Goal: Complete application form: Complete application form

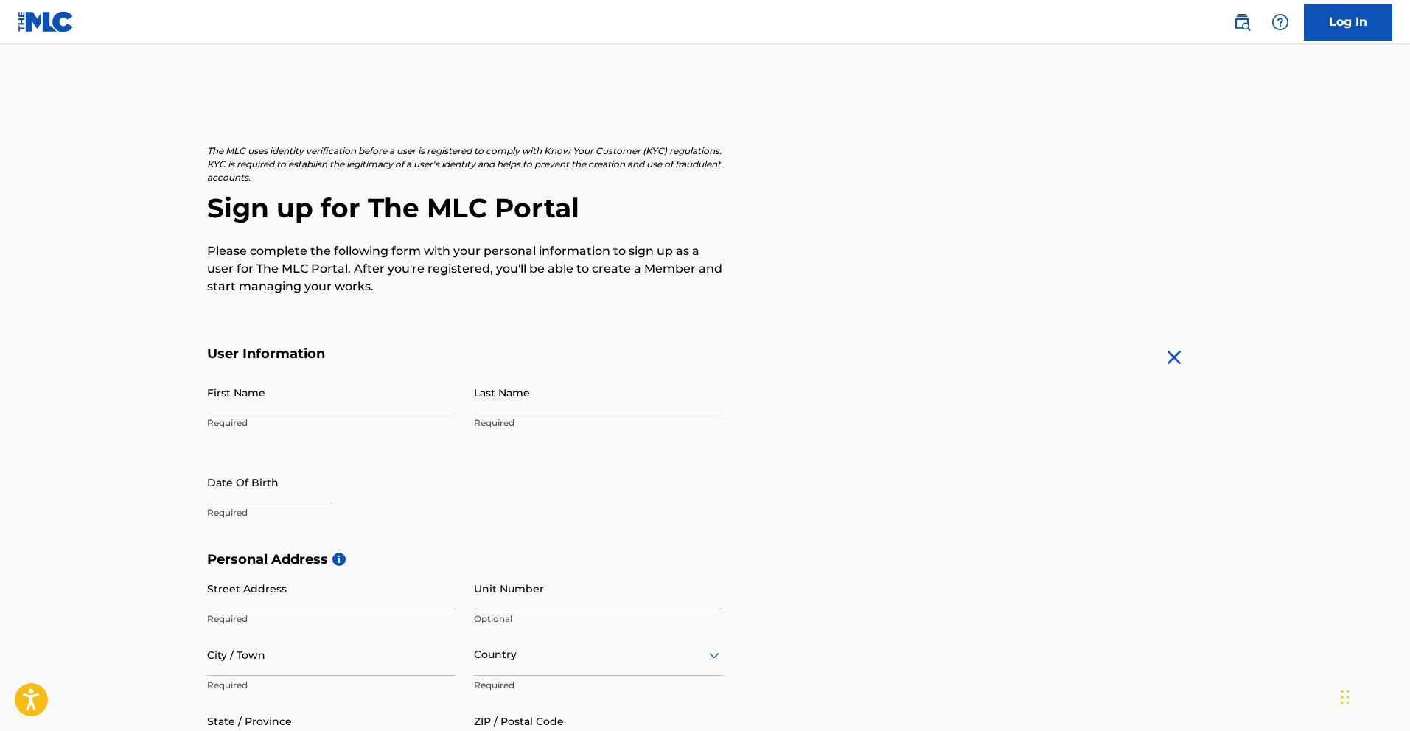
click at [363, 403] on input "First Name" at bounding box center [331, 392] width 249 height 42
type input "[PERSON_NAME]"
click at [475, 409] on input "Last Name" at bounding box center [598, 392] width 249 height 42
type input "[PERSON_NAME]"
select select "7"
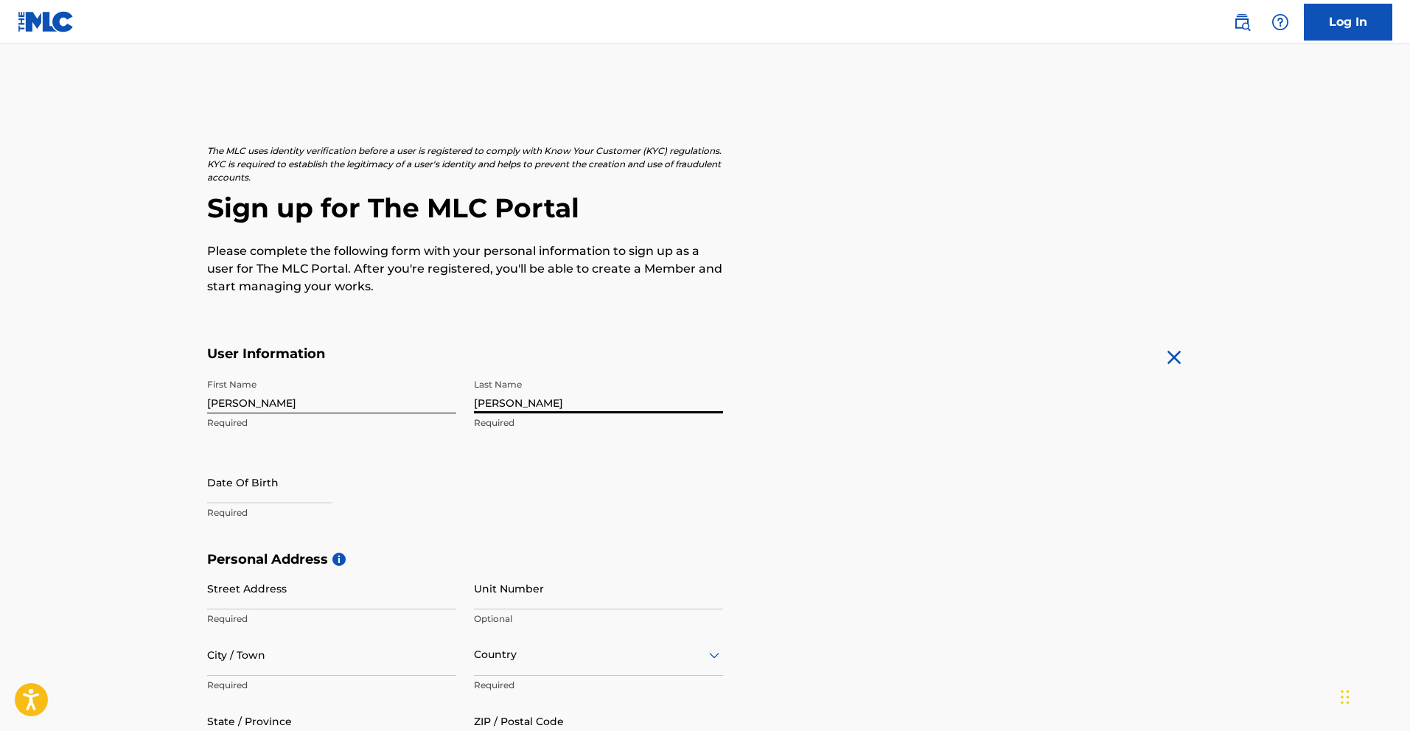
select select "2025"
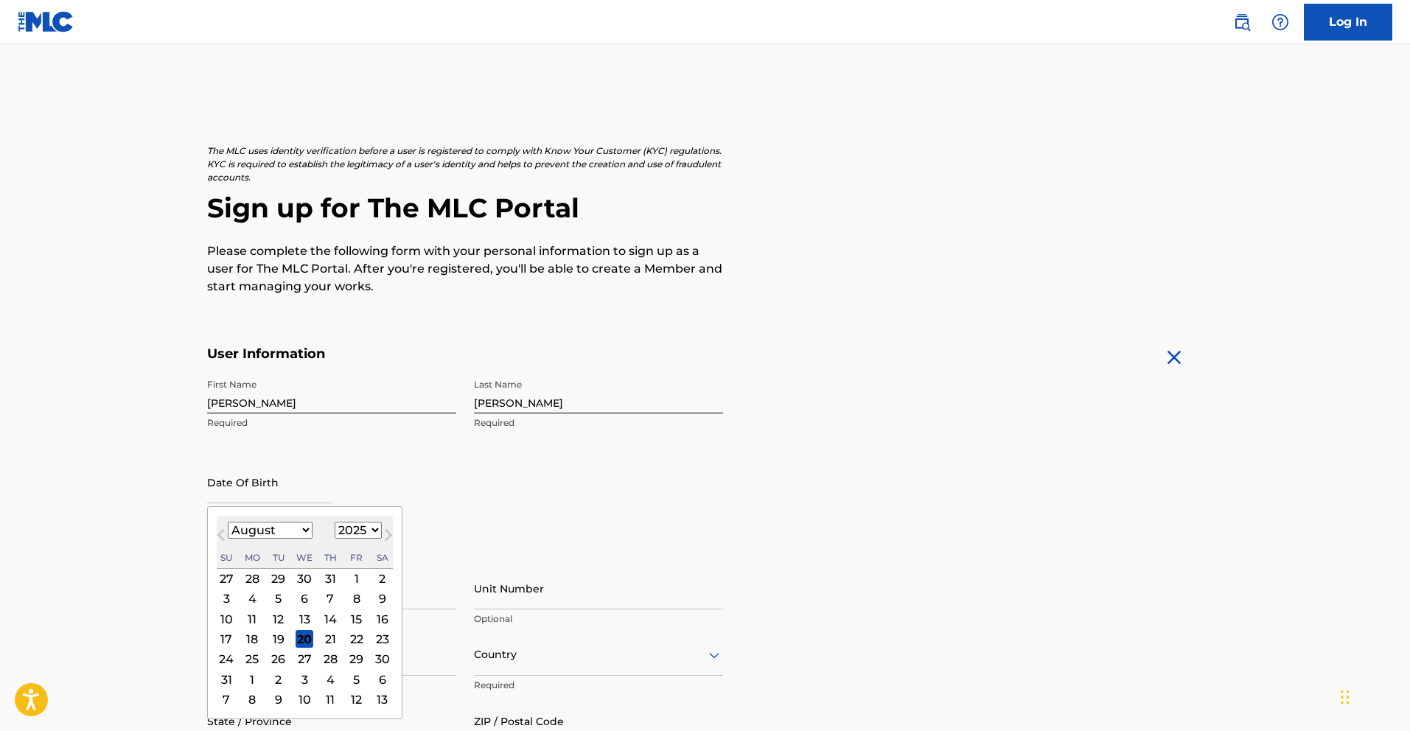
click at [263, 493] on input "text" at bounding box center [269, 482] width 125 height 42
click at [300, 528] on select "January February March April May June July August September October November De…" at bounding box center [270, 530] width 85 height 17
select select "4"
click at [228, 522] on select "January February March April May June July August September October November De…" at bounding box center [270, 530] width 85 height 17
click at [352, 535] on select "1899 1900 1901 1902 1903 1904 1905 1906 1907 1908 1909 1910 1911 1912 1913 1914…" at bounding box center [358, 530] width 47 height 17
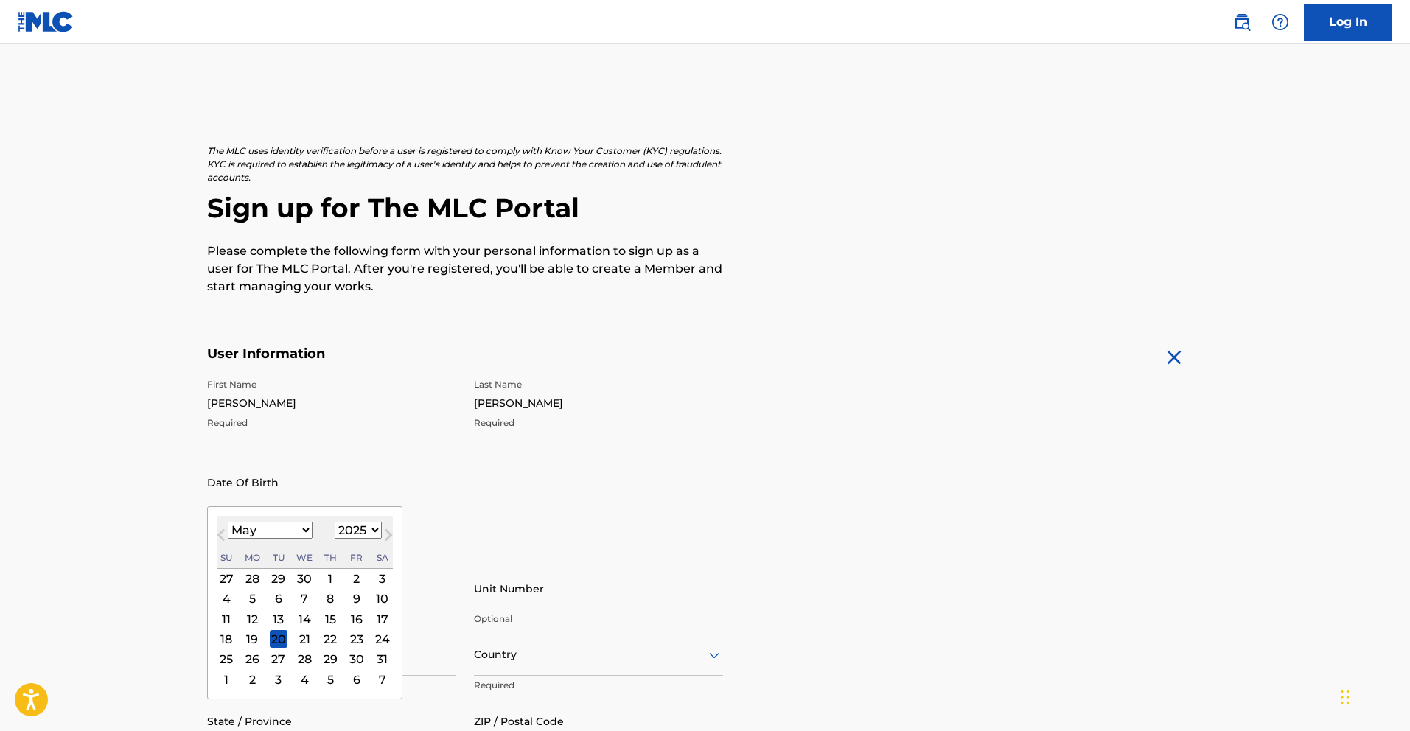
select select "1999"
click at [335, 522] on select "1899 1900 1901 1902 1903 1904 1905 1906 1907 1908 1909 1910 1911 1912 1913 1914…" at bounding box center [358, 530] width 47 height 17
click at [304, 633] on div "19" at bounding box center [305, 639] width 18 height 18
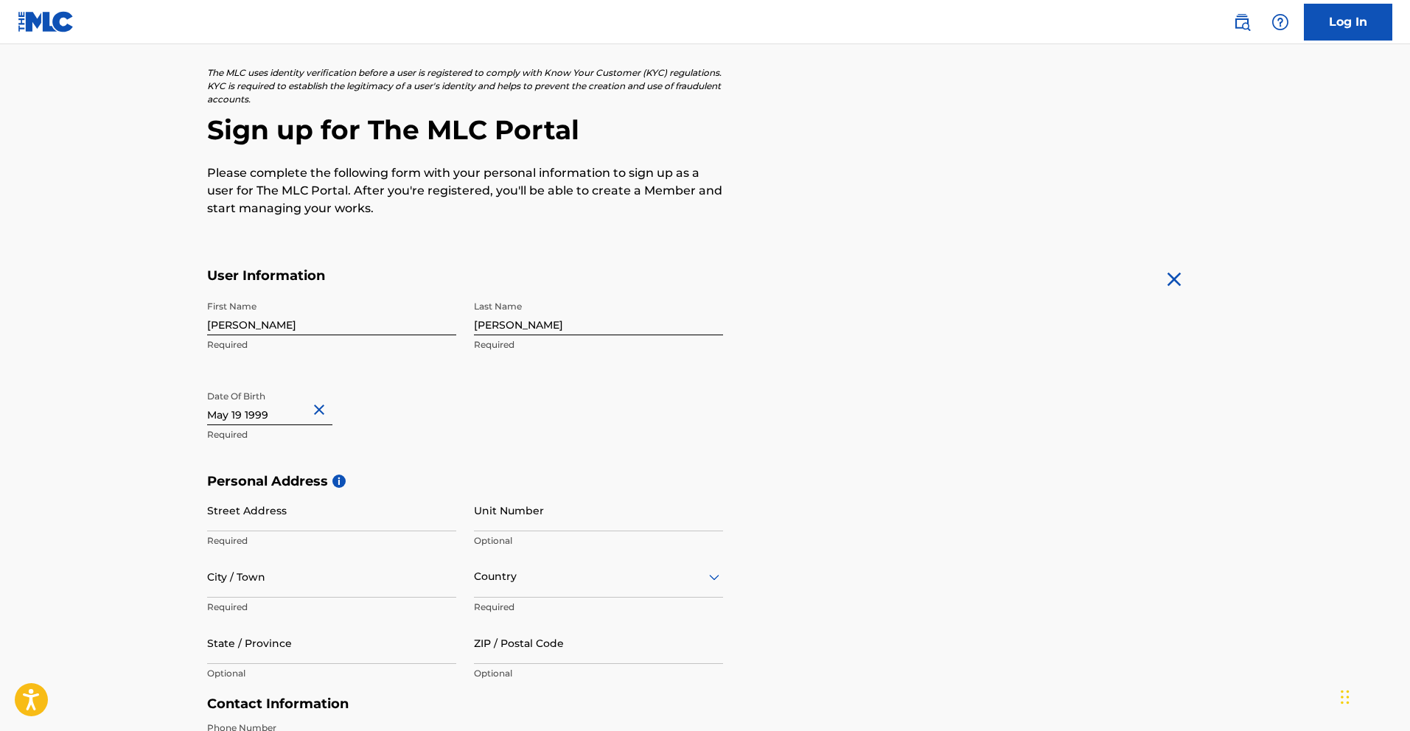
scroll to position [89, 0]
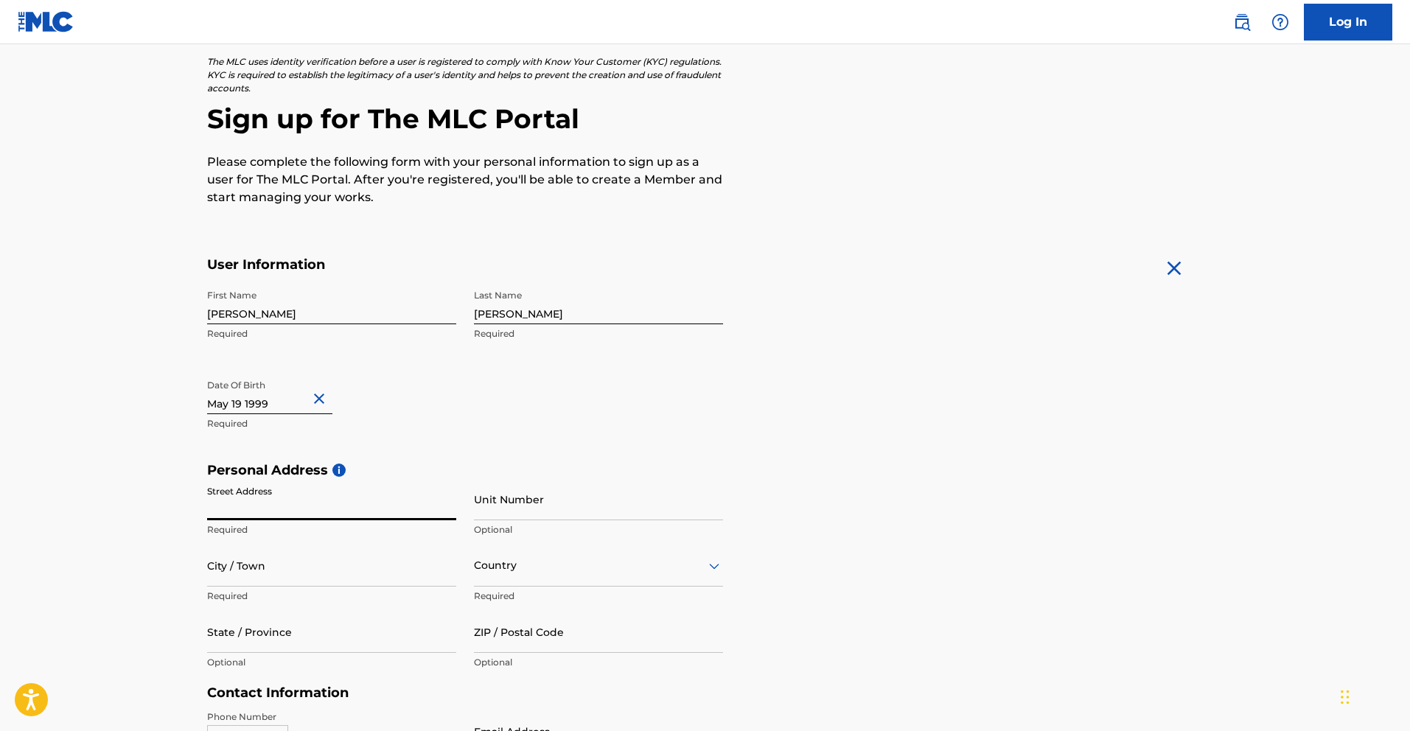
click at [260, 503] on input "Street Address" at bounding box center [331, 499] width 249 height 42
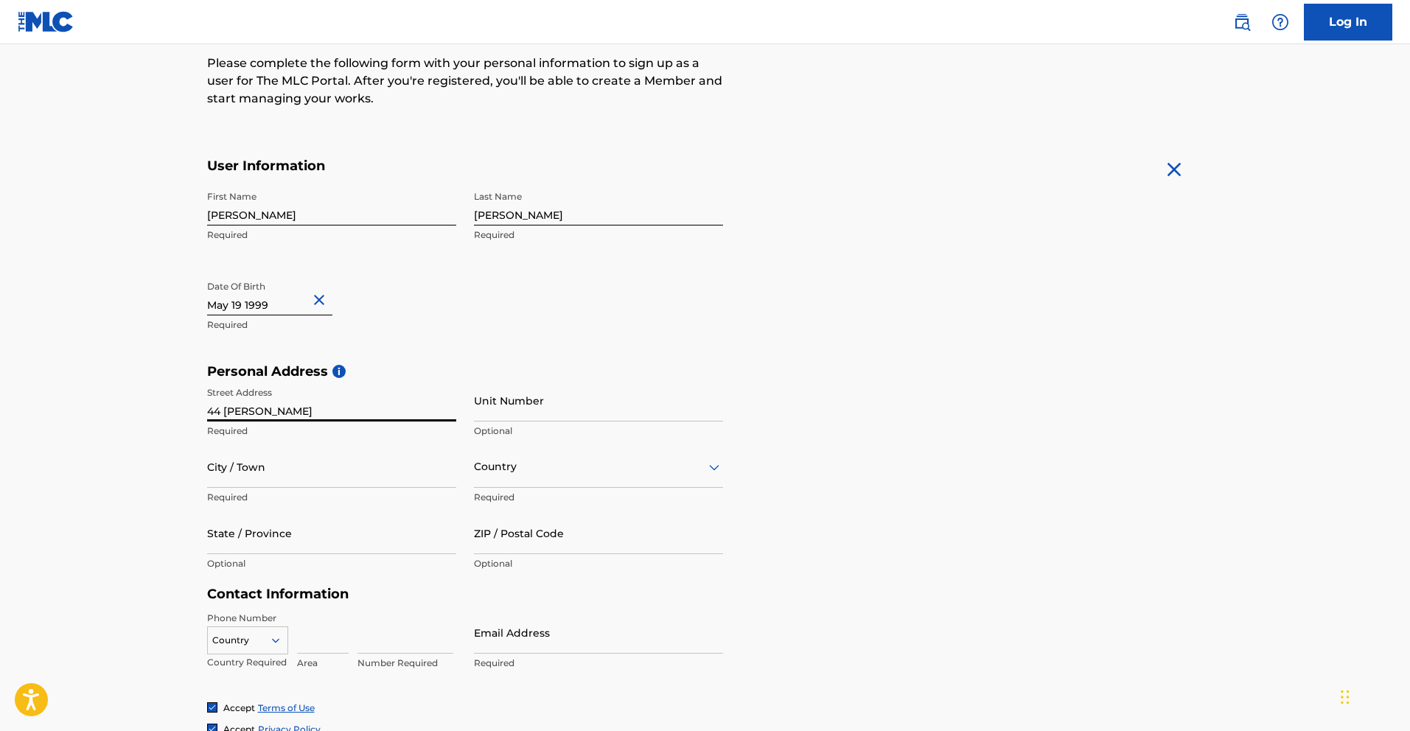
scroll to position [196, 0]
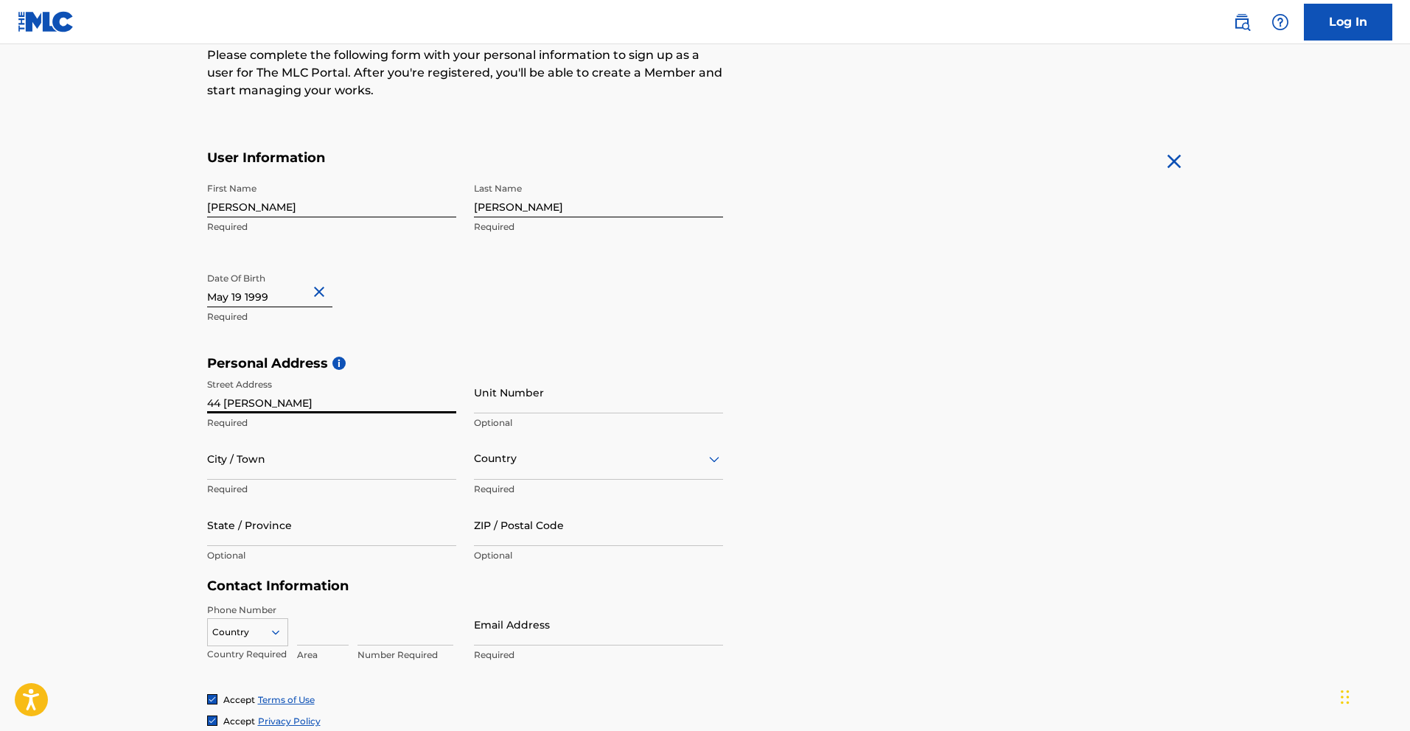
type input "44 [PERSON_NAME]"
click at [326, 477] on input "City / Town" at bounding box center [331, 459] width 249 height 42
type input "W"
type input "[GEOGRAPHIC_DATA]"
click at [333, 532] on input "State / Province" at bounding box center [331, 525] width 249 height 42
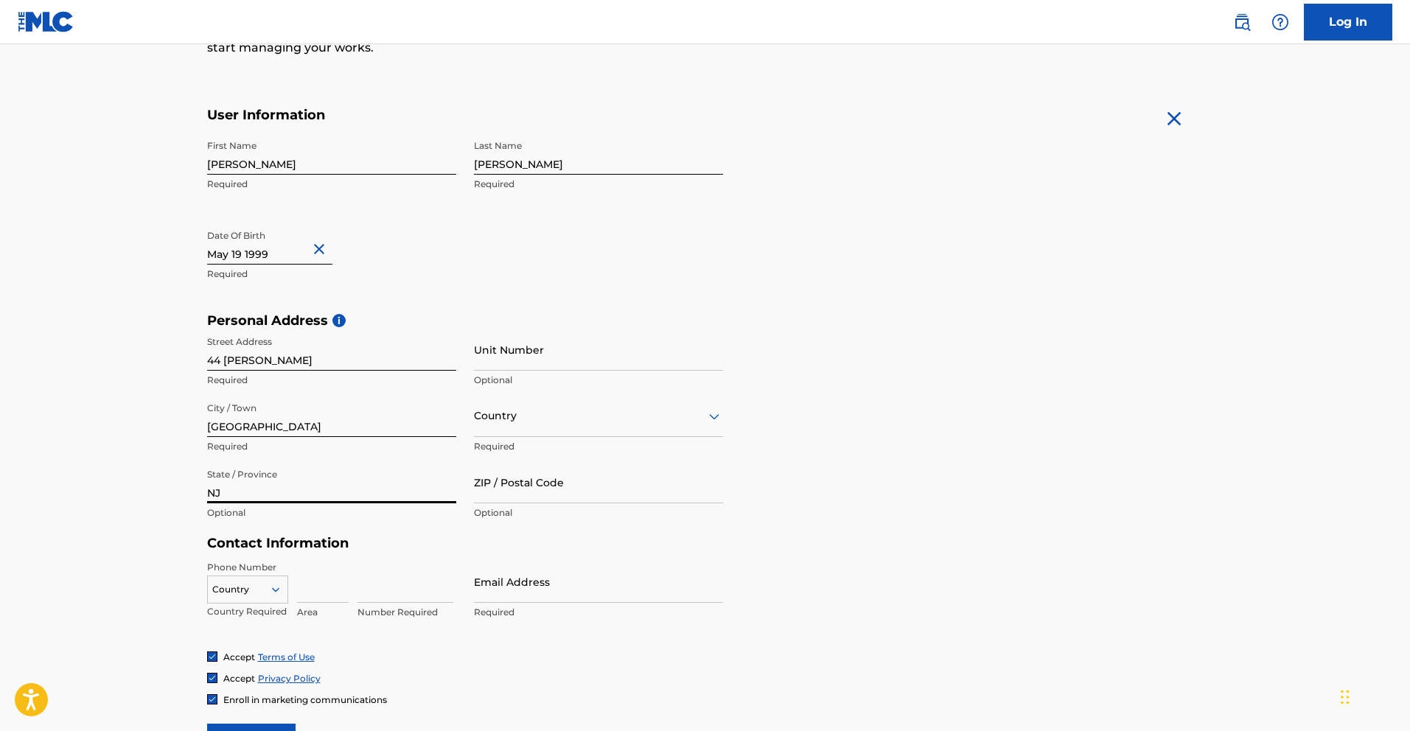
scroll to position [254, 0]
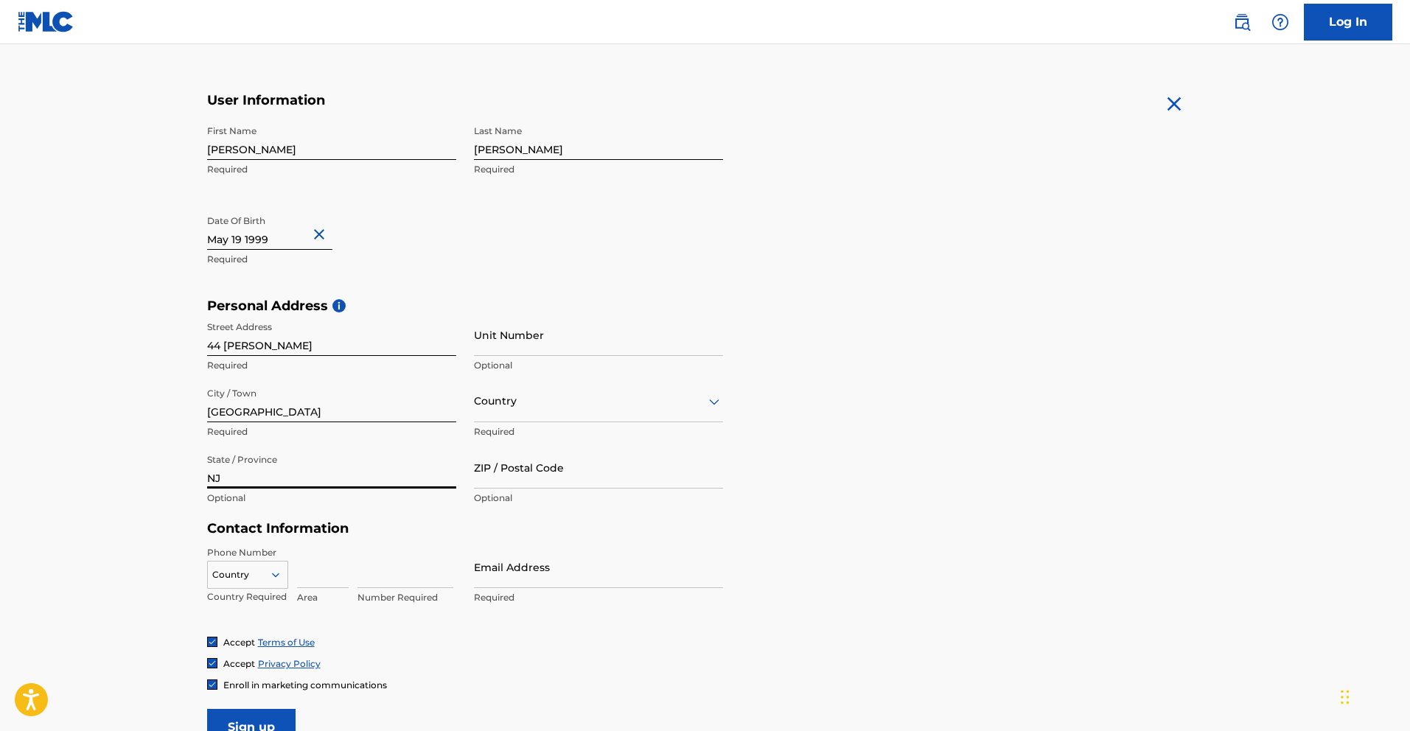
type input "NJ"
click at [502, 484] on input "ZIP / Postal Code" at bounding box center [598, 468] width 249 height 42
type input "08046"
click at [552, 415] on div "Country" at bounding box center [598, 401] width 249 height 42
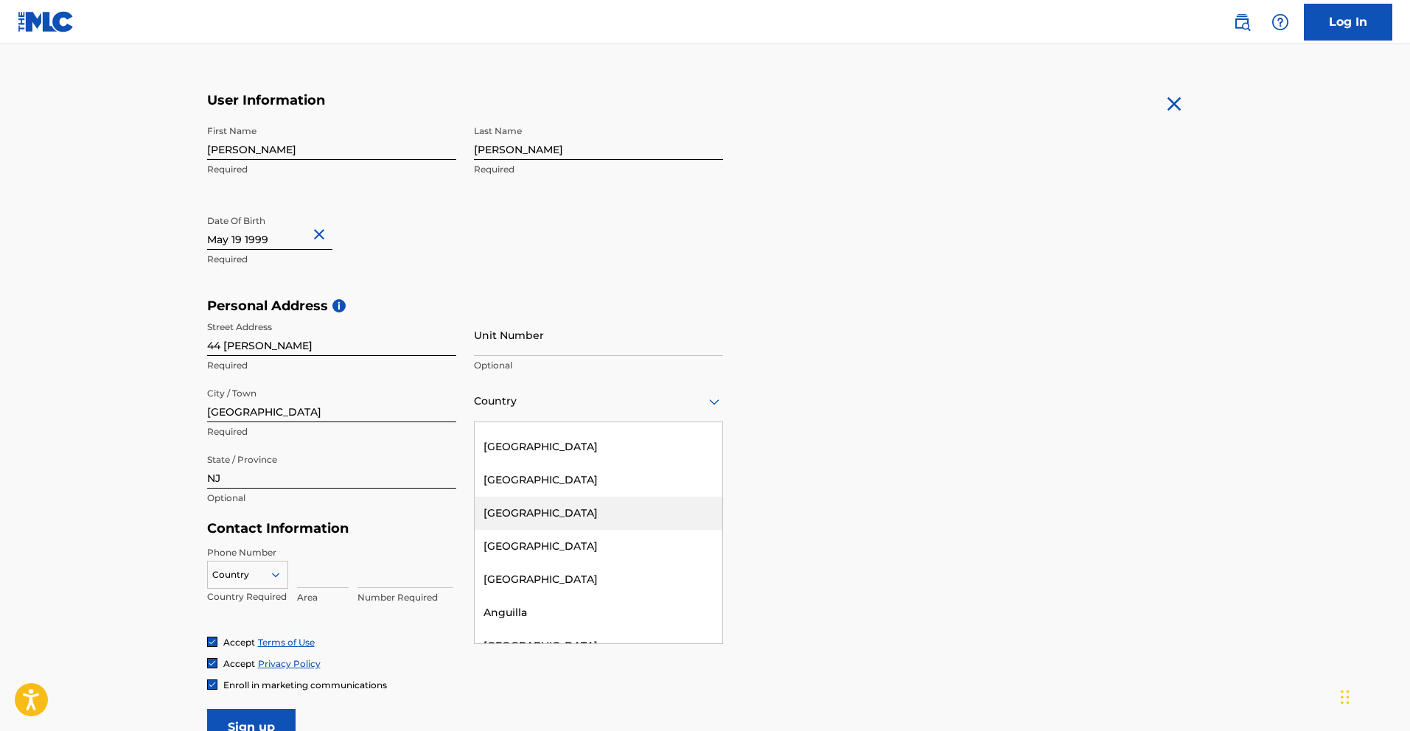
scroll to position [0, 0]
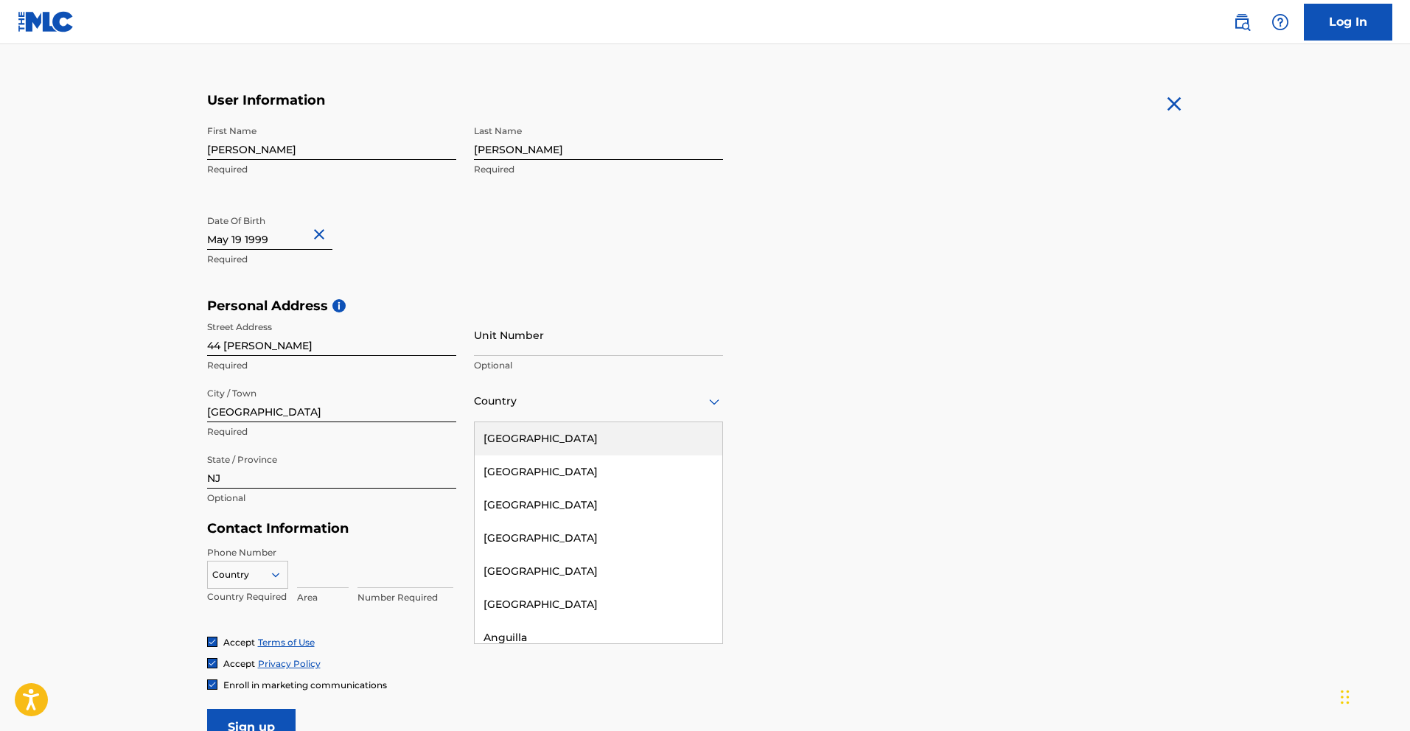
click at [530, 440] on div "[GEOGRAPHIC_DATA]" at bounding box center [599, 438] width 248 height 33
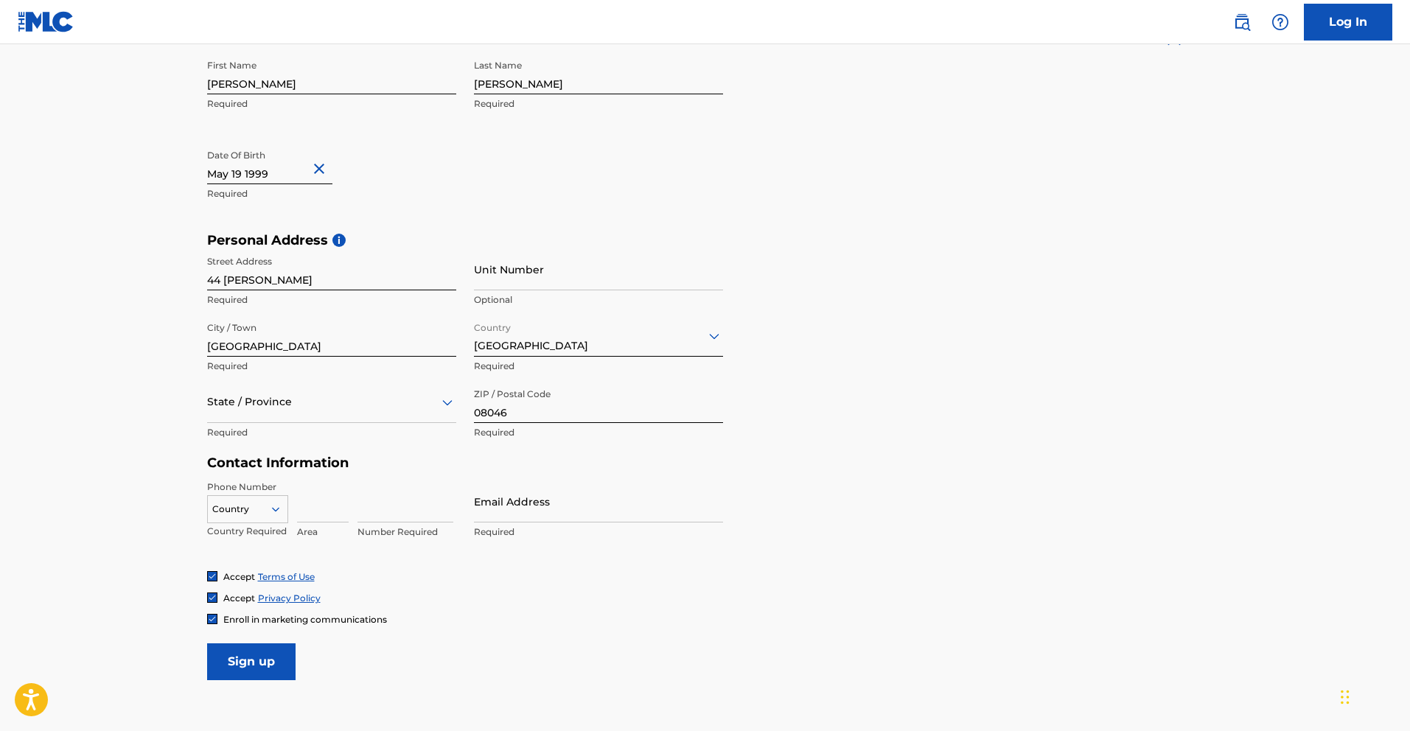
scroll to position [326, 0]
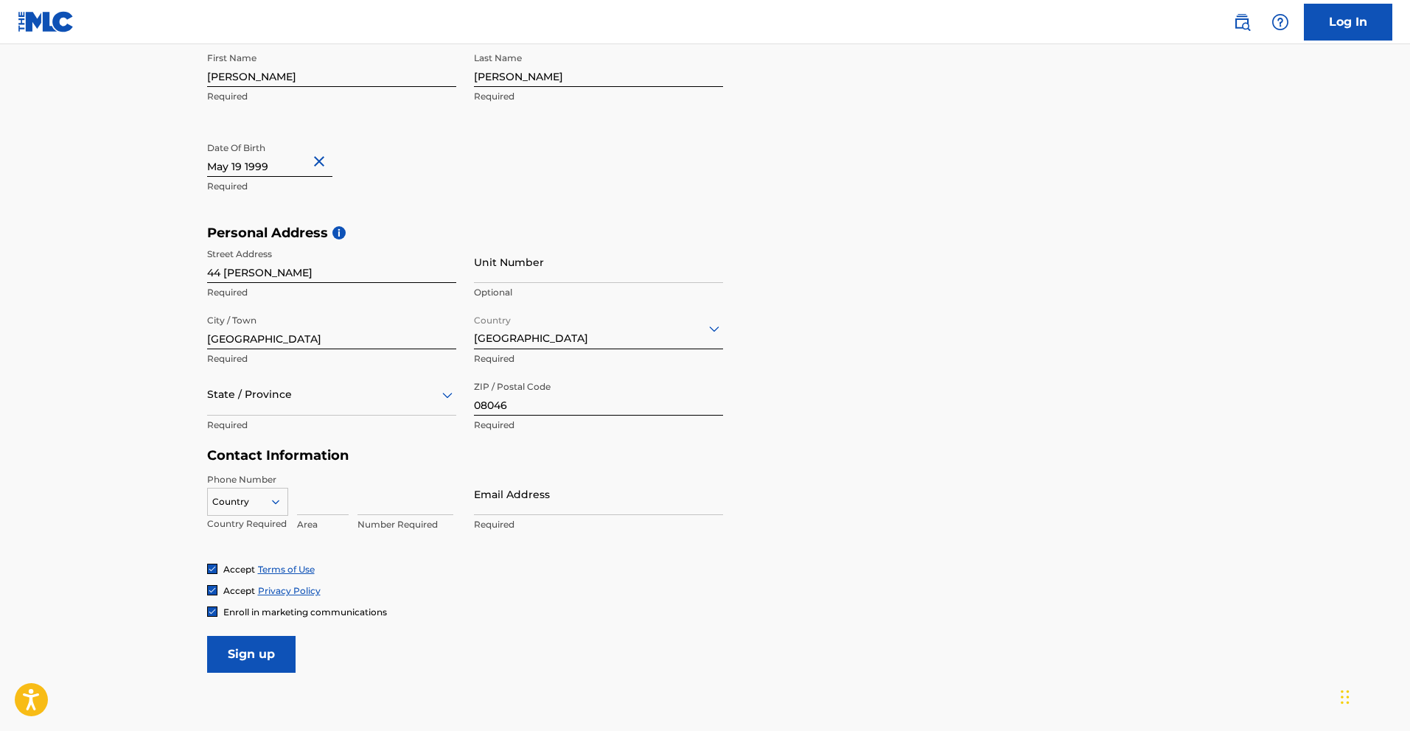
click at [247, 500] on div at bounding box center [248, 502] width 80 height 16
click at [244, 528] on div "US, [GEOGRAPHIC_DATA] +1" at bounding box center [248, 537] width 80 height 57
click at [324, 506] on input at bounding box center [323, 493] width 52 height 42
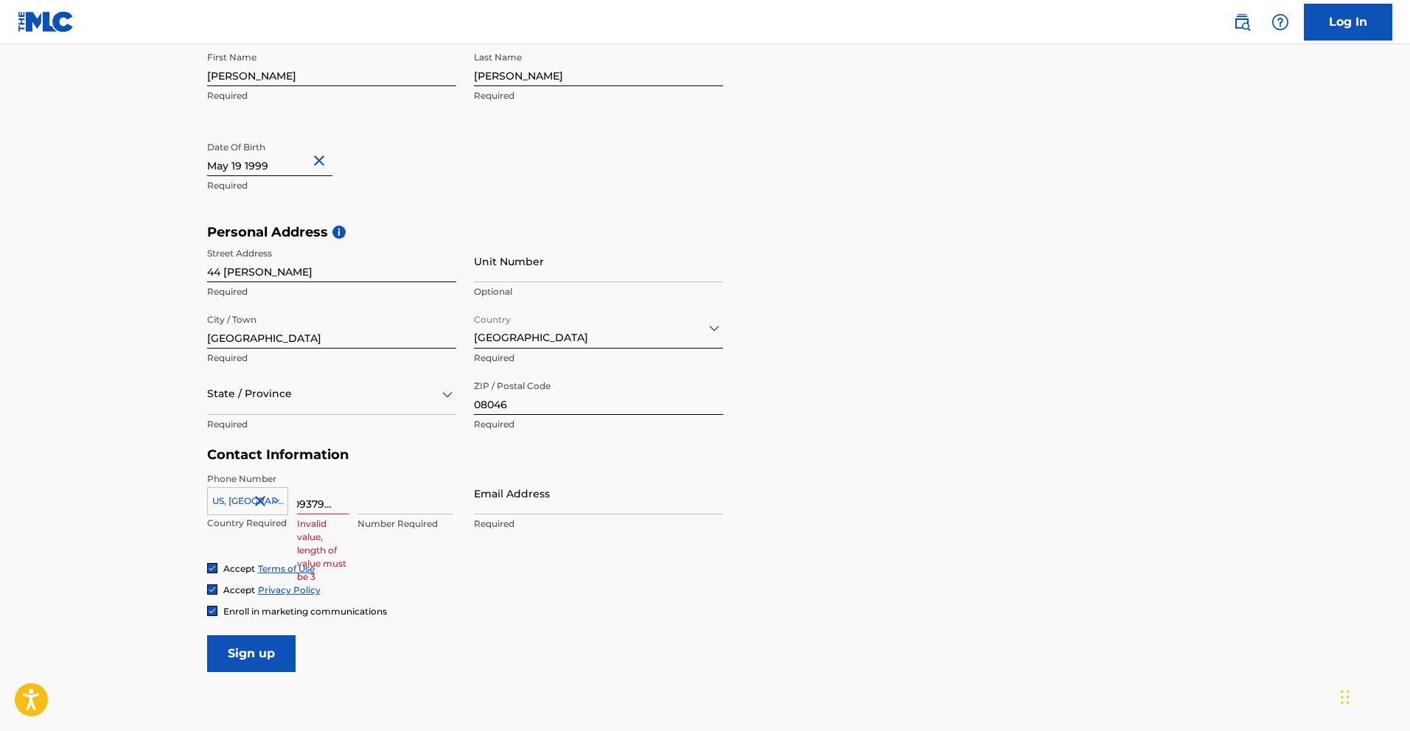
click at [311, 508] on input "6093799577" at bounding box center [323, 493] width 52 height 42
drag, startPoint x: 303, startPoint y: 505, endPoint x: 381, endPoint y: 509, distance: 78.2
click at [368, 509] on div "US, [GEOGRAPHIC_DATA] +1 Country Required 6093799577 Invalid value, length of v…" at bounding box center [331, 505] width 249 height 66
type input "609"
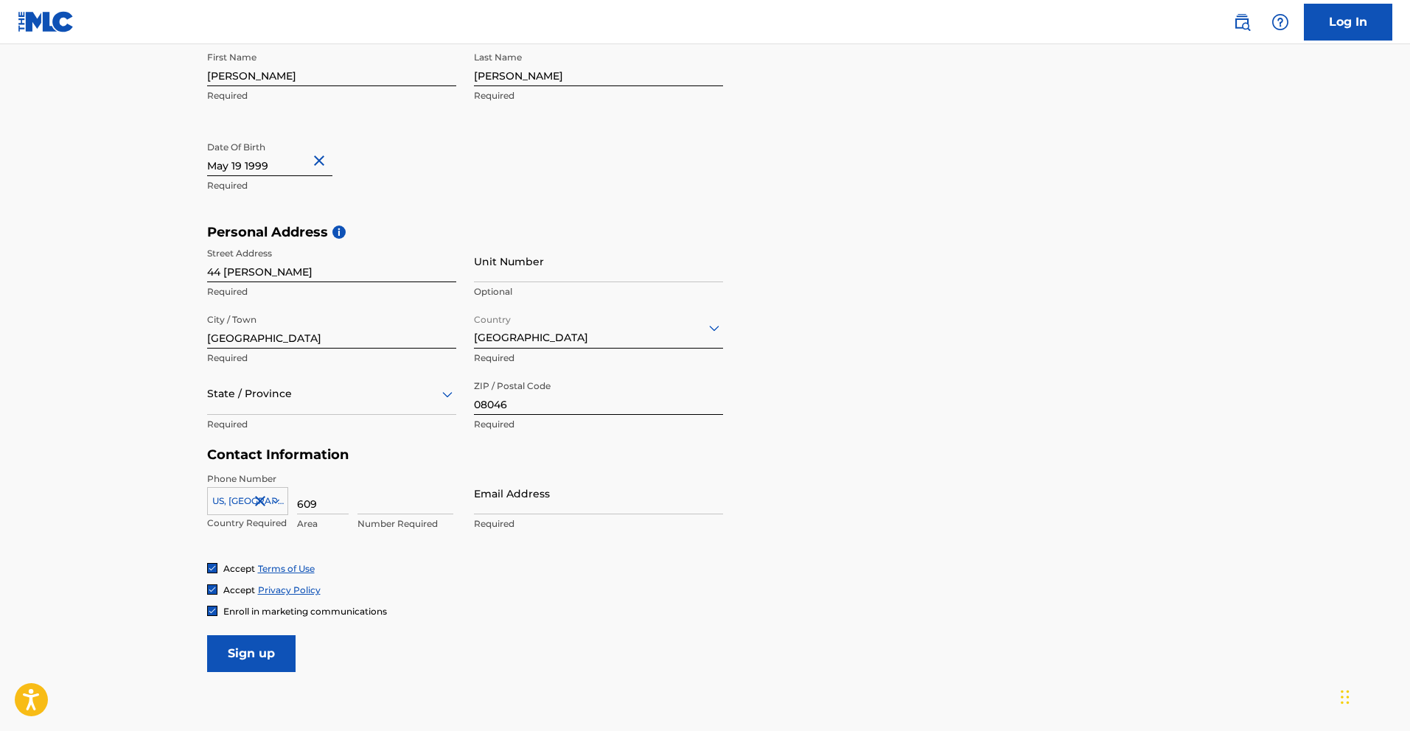
click at [397, 508] on input at bounding box center [405, 493] width 96 height 42
type input "2"
type input "3799577"
click at [487, 507] on input "Email Address" at bounding box center [598, 493] width 249 height 42
type input "[EMAIL_ADDRESS][DOMAIN_NAME]"
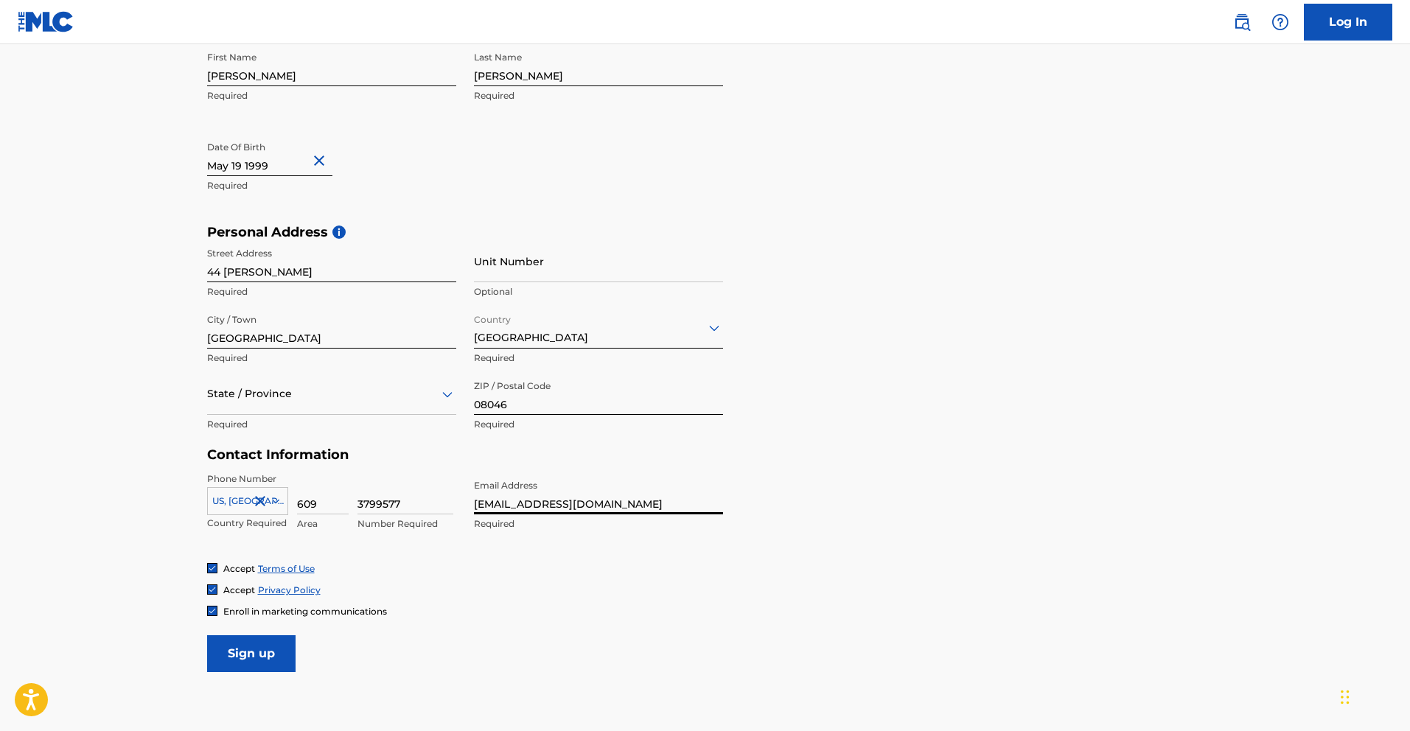
click at [258, 664] on input "Sign up" at bounding box center [251, 653] width 88 height 37
click at [240, 401] on div at bounding box center [331, 394] width 249 height 18
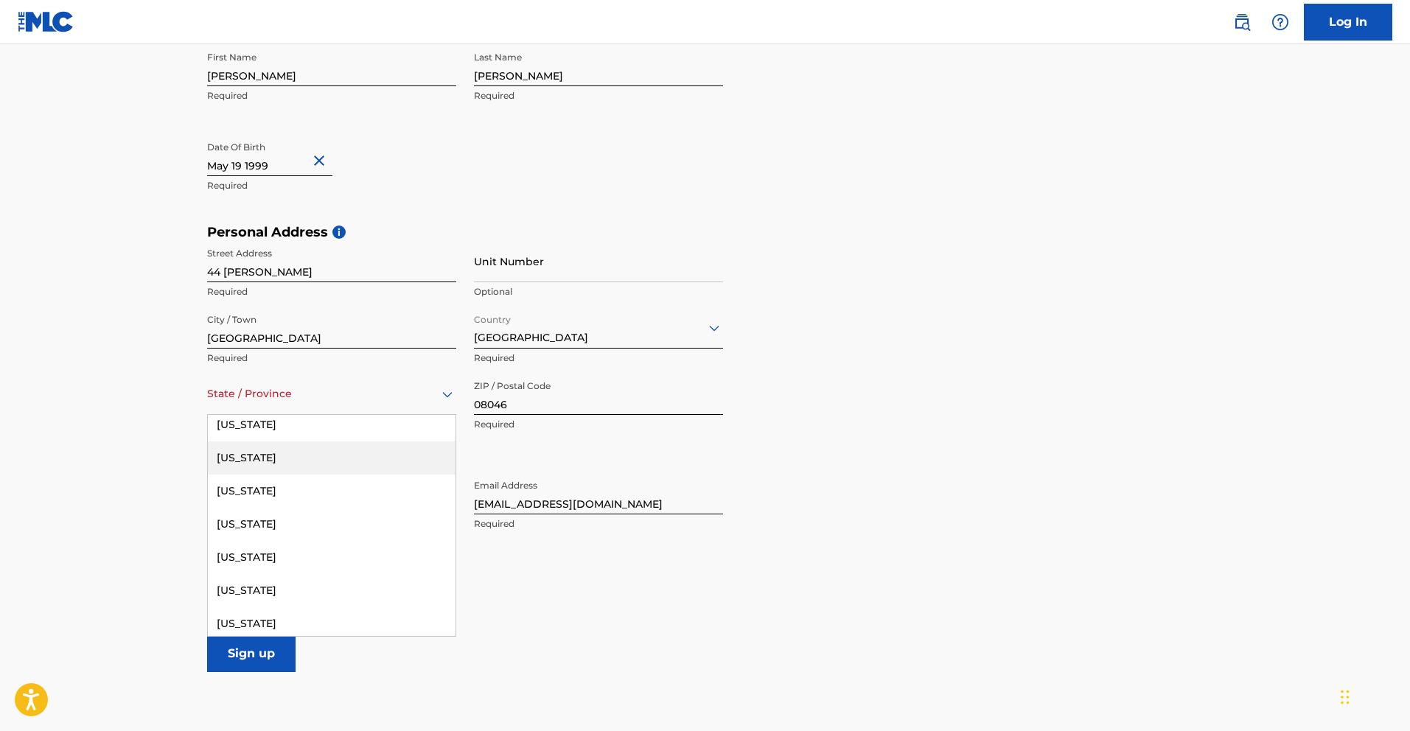
scroll to position [909, 0]
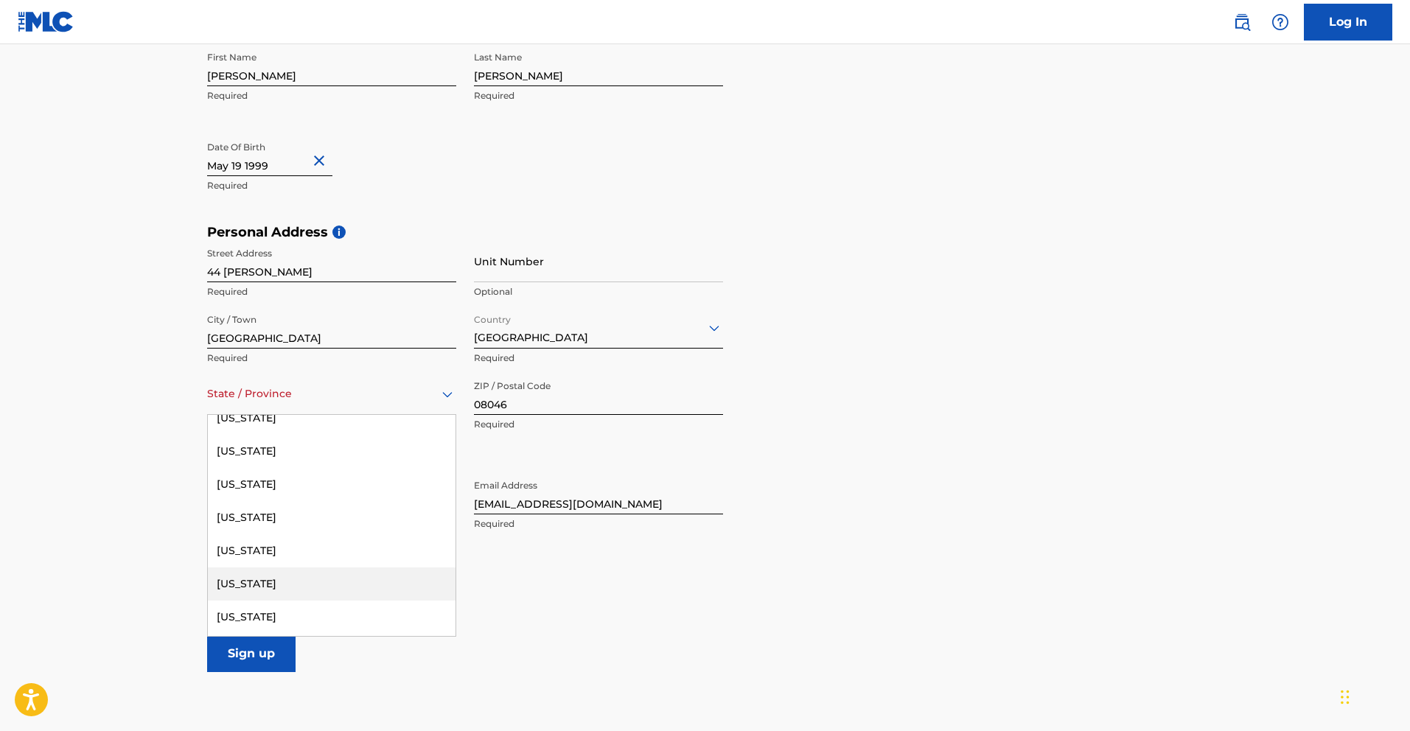
click at [245, 590] on div "[US_STATE]" at bounding box center [332, 583] width 248 height 33
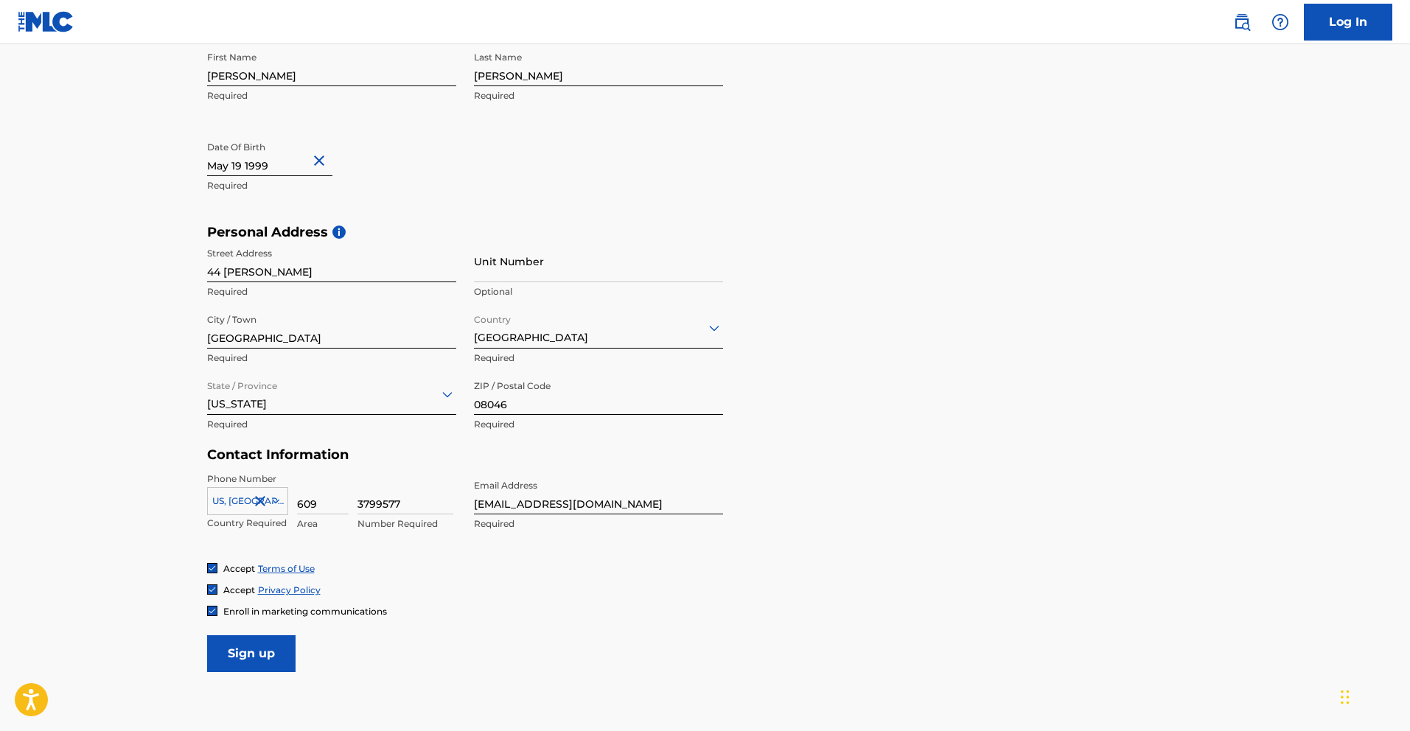
click at [240, 647] on input "Sign up" at bounding box center [251, 653] width 88 height 37
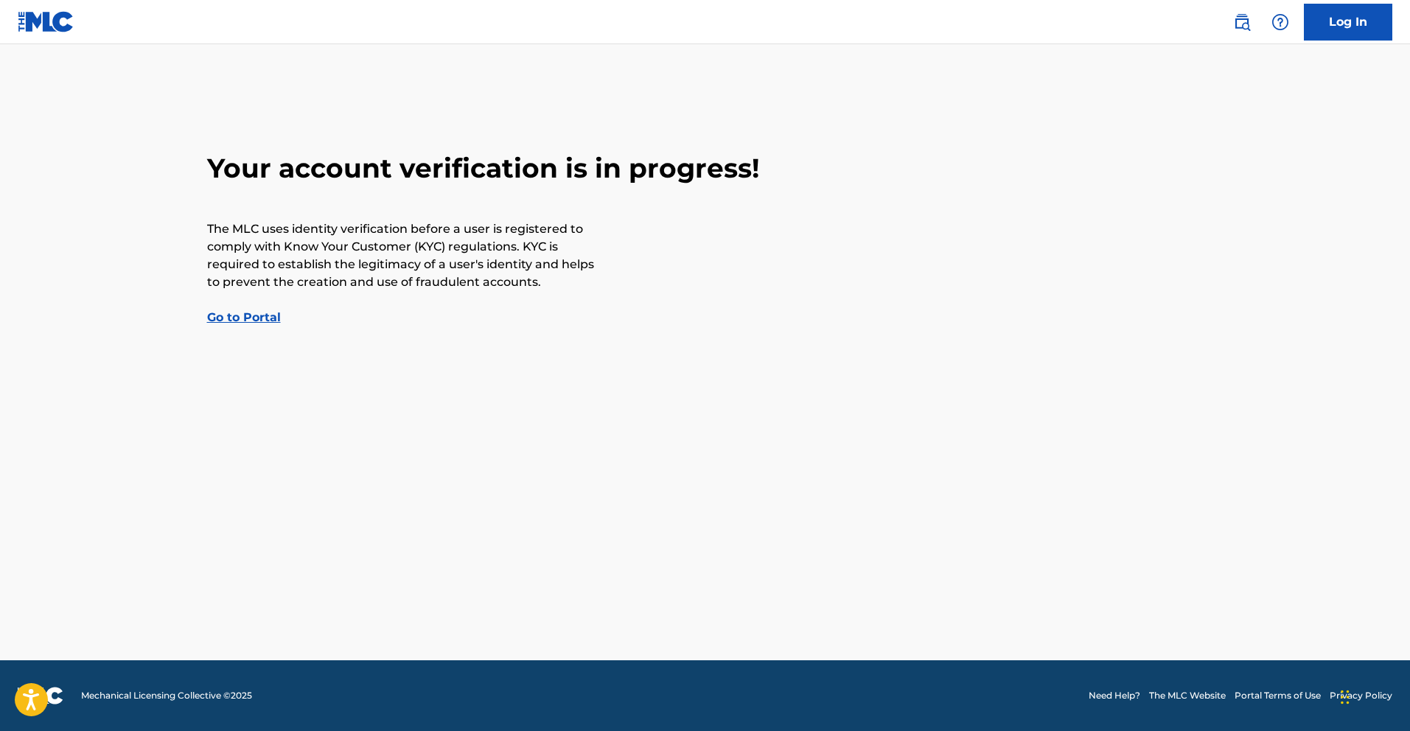
click at [244, 318] on link "Go to Portal" at bounding box center [244, 317] width 74 height 14
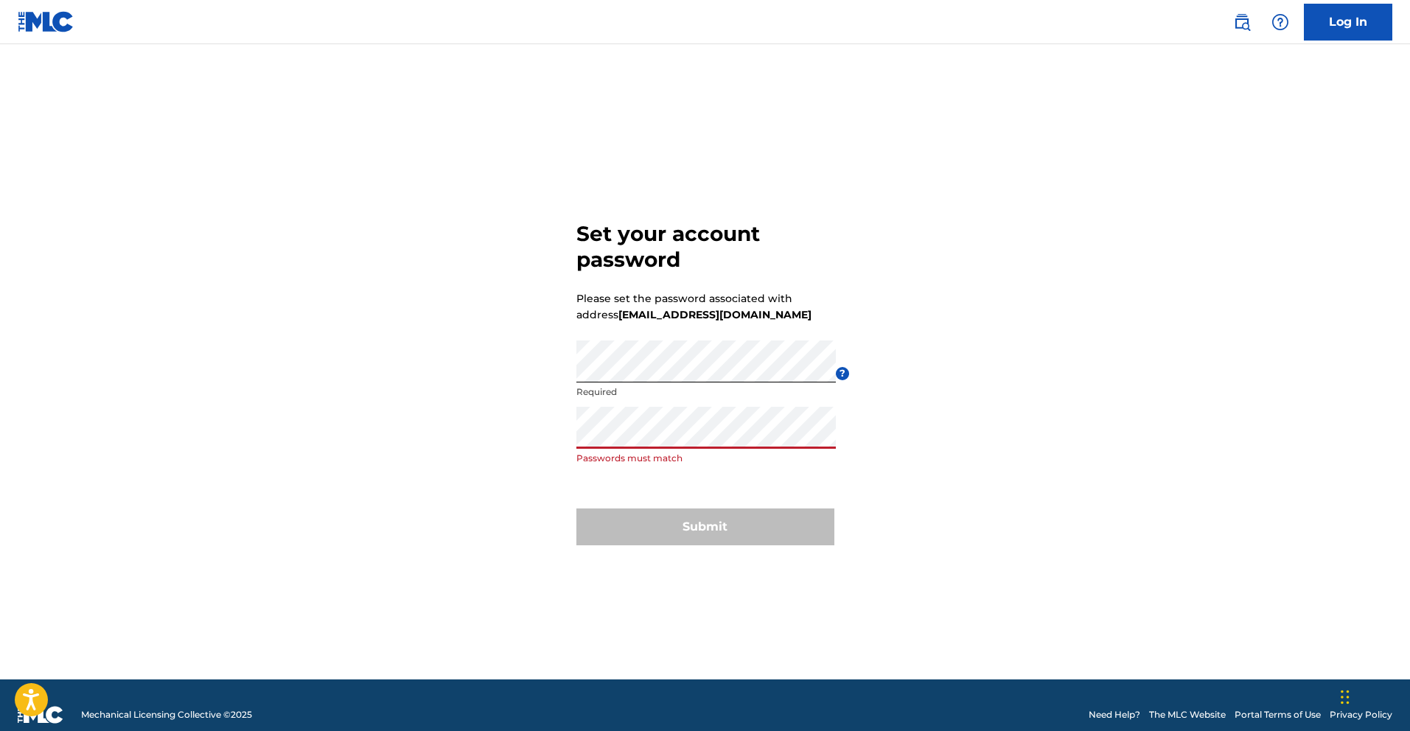
click at [723, 452] on p "Passwords must match" at bounding box center [705, 458] width 259 height 13
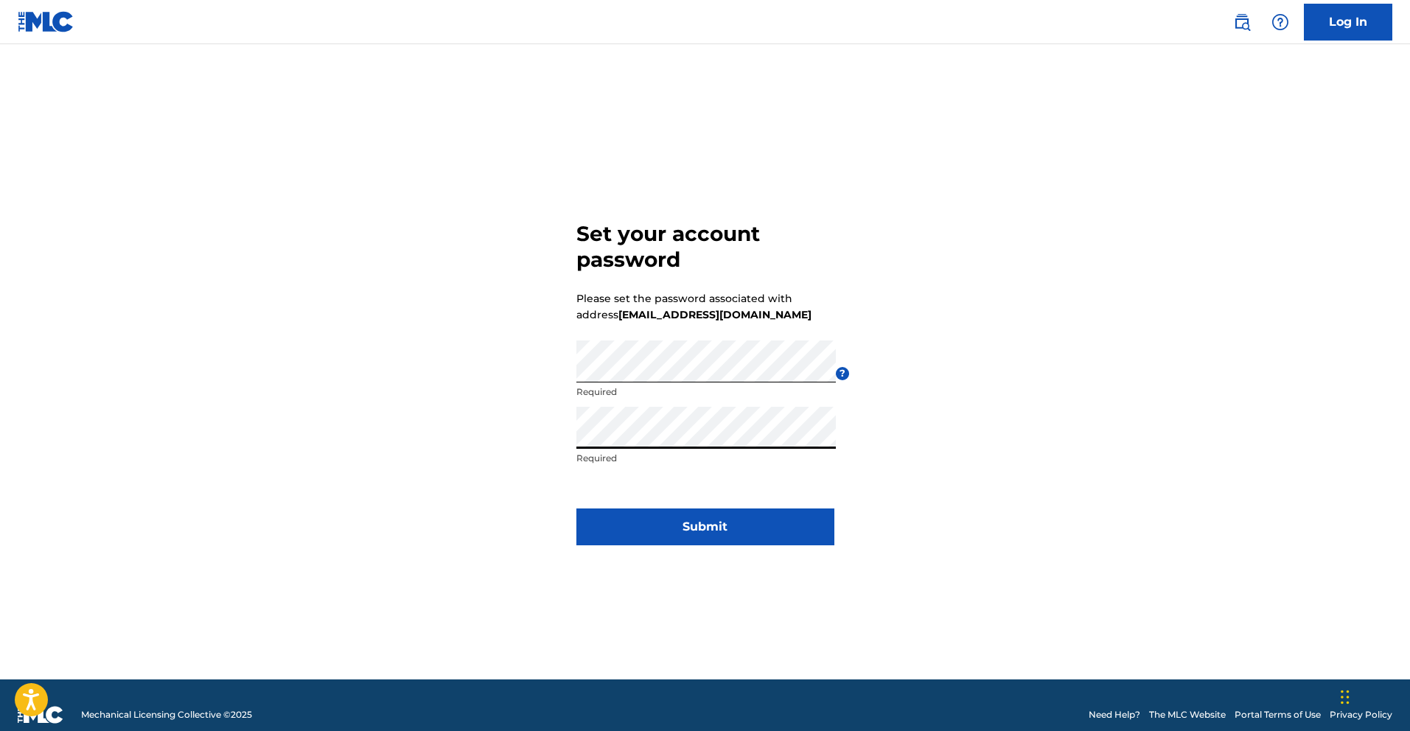
click at [732, 520] on button "Submit" at bounding box center [705, 526] width 258 height 37
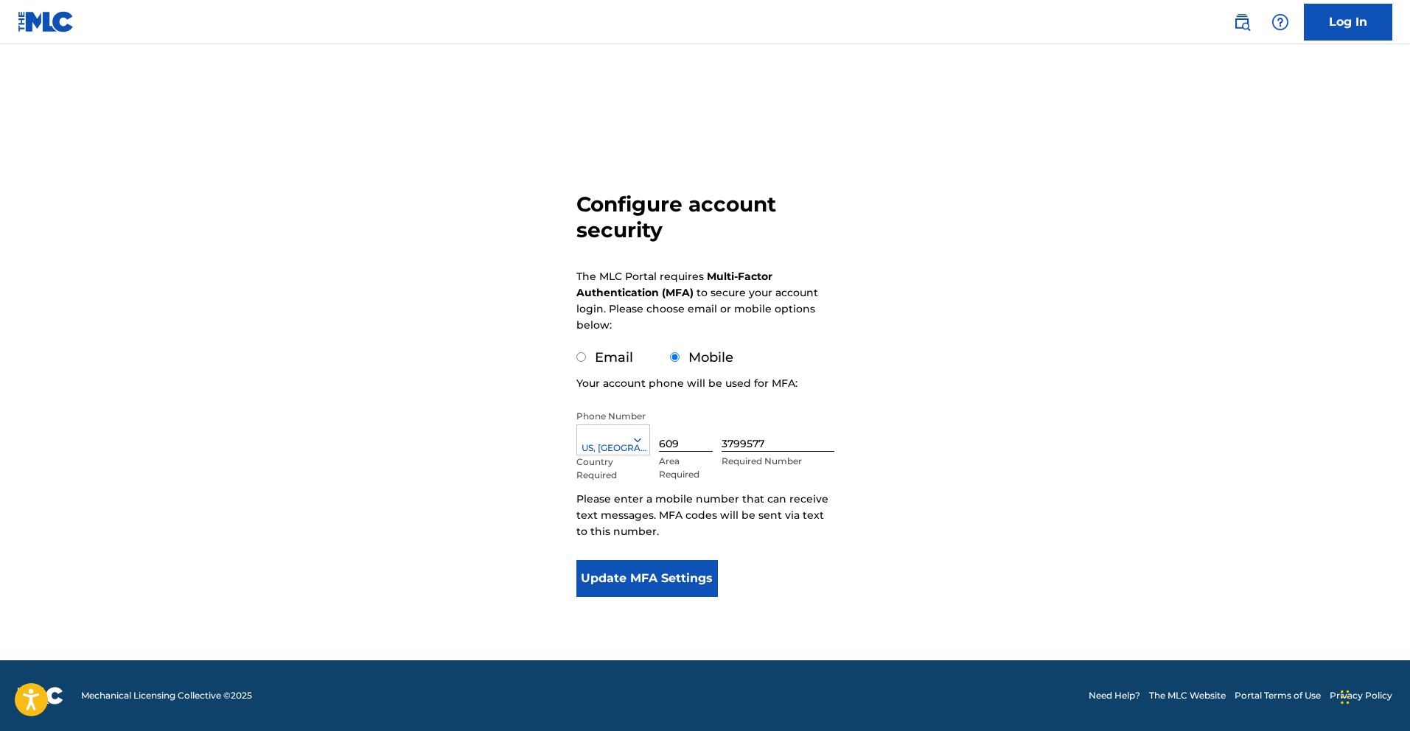
click at [674, 570] on button "Update MFA Settings" at bounding box center [647, 578] width 142 height 37
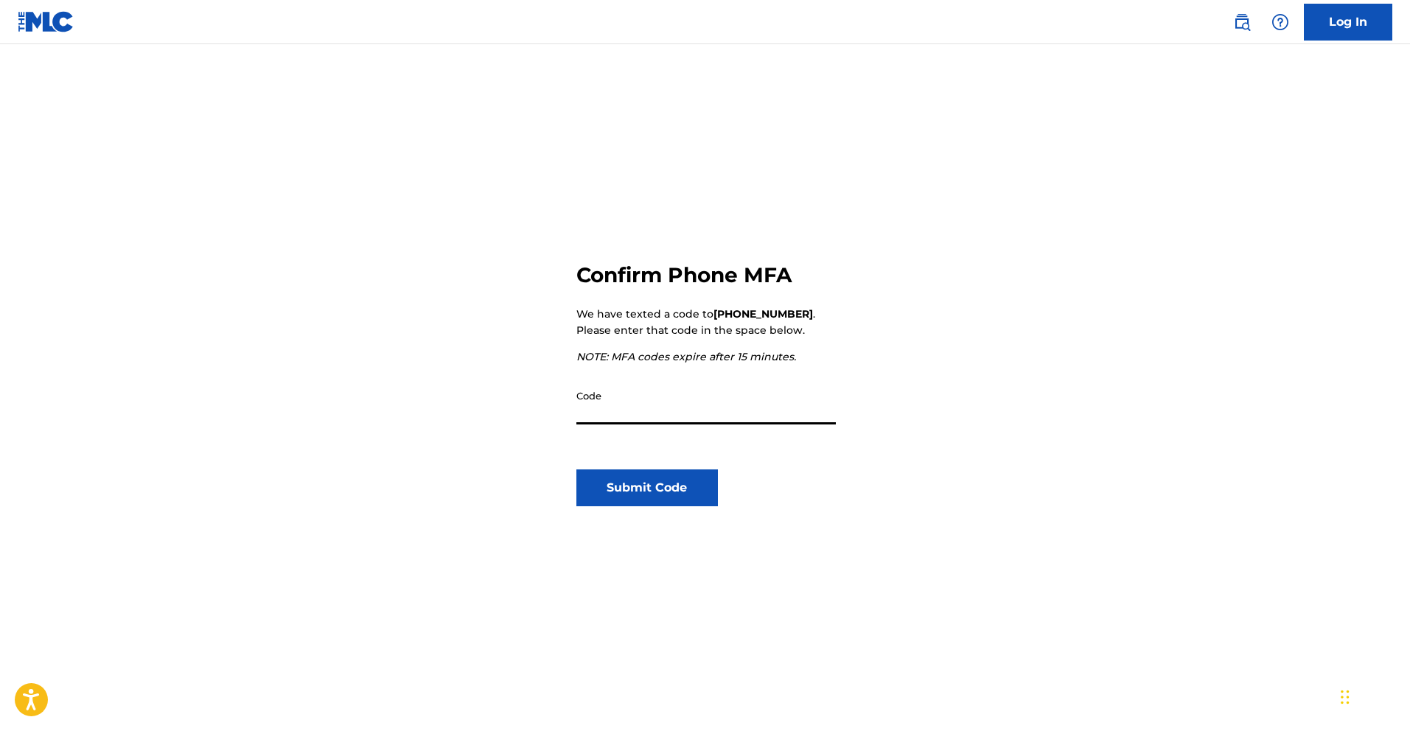
click at [665, 410] on input "Code" at bounding box center [705, 403] width 259 height 42
type input "087002"
click at [677, 491] on button "Submit Code" at bounding box center [647, 487] width 142 height 37
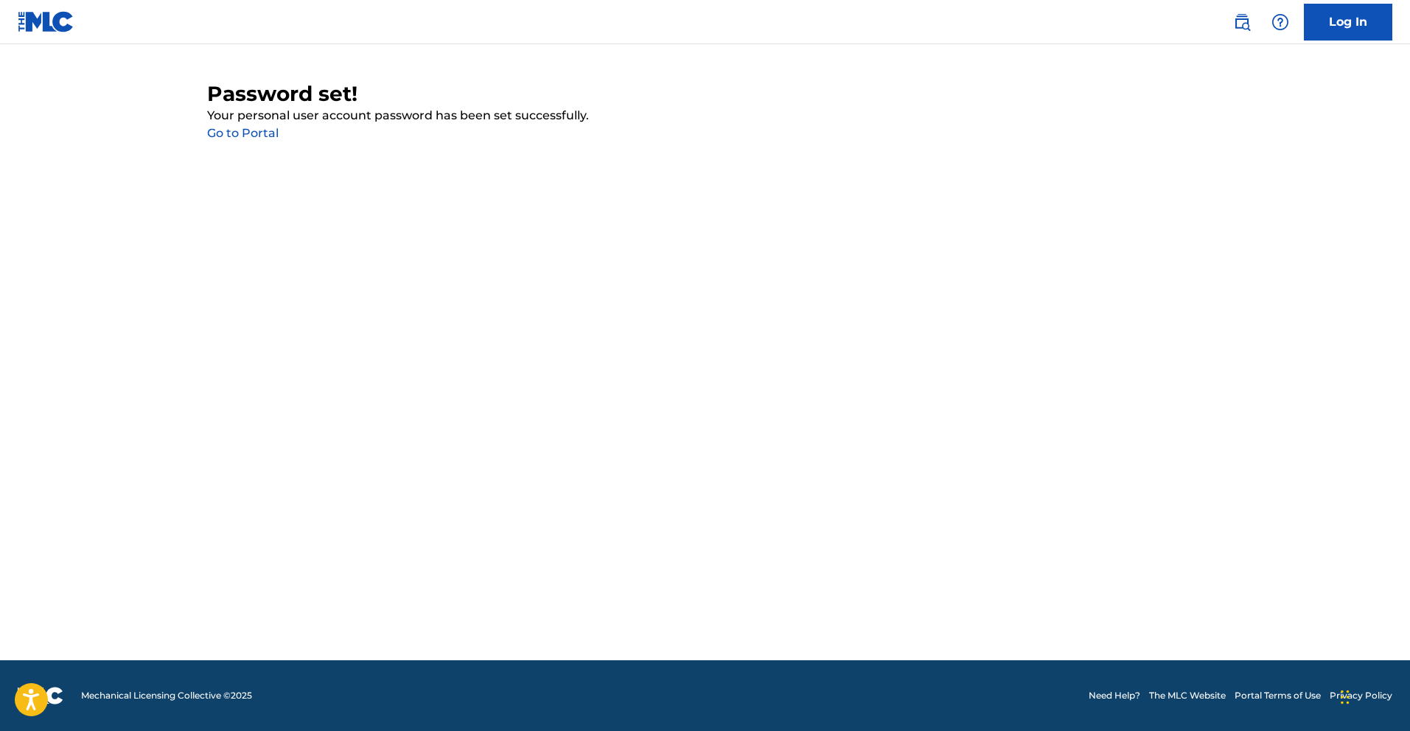
click at [271, 139] on link "Go to Portal" at bounding box center [242, 133] width 71 height 14
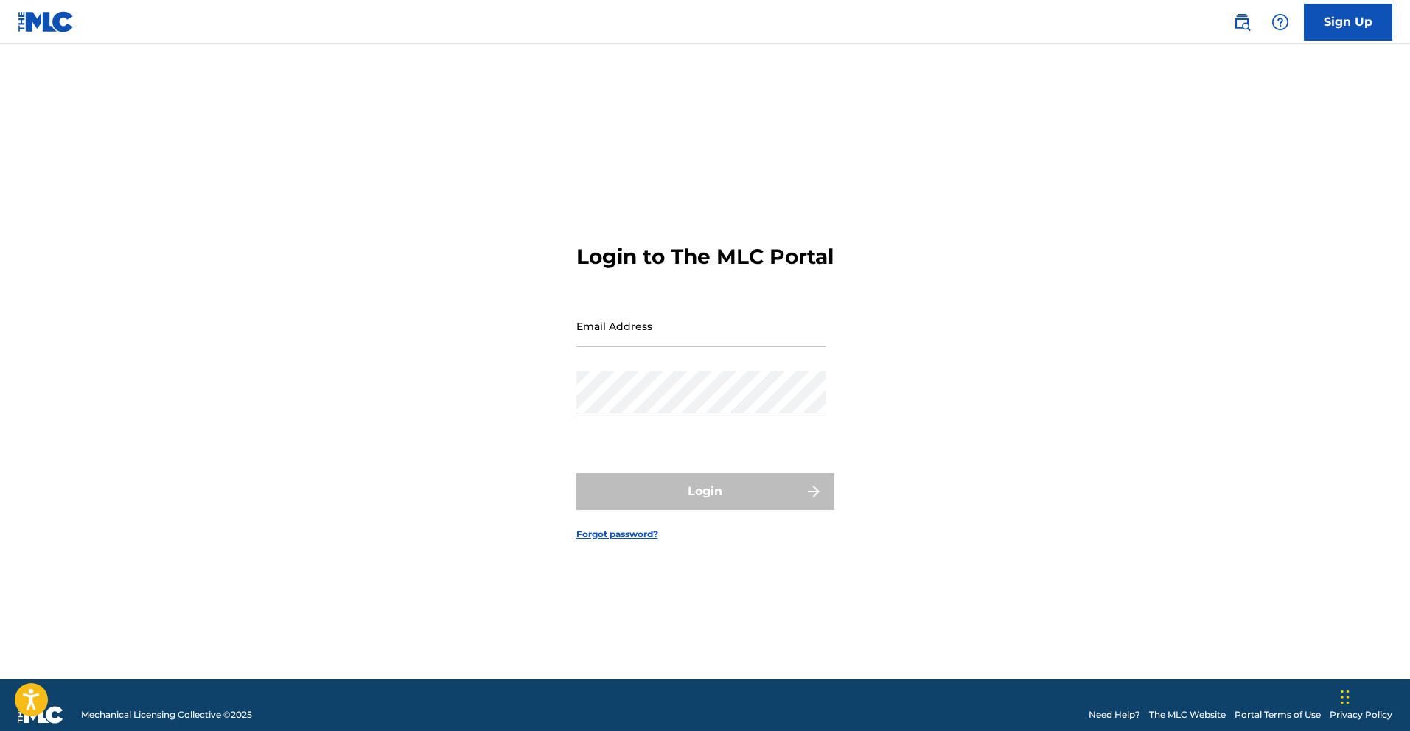
click at [654, 347] on input "Email Address" at bounding box center [700, 326] width 249 height 42
type input "[EMAIL_ADDRESS][DOMAIN_NAME]"
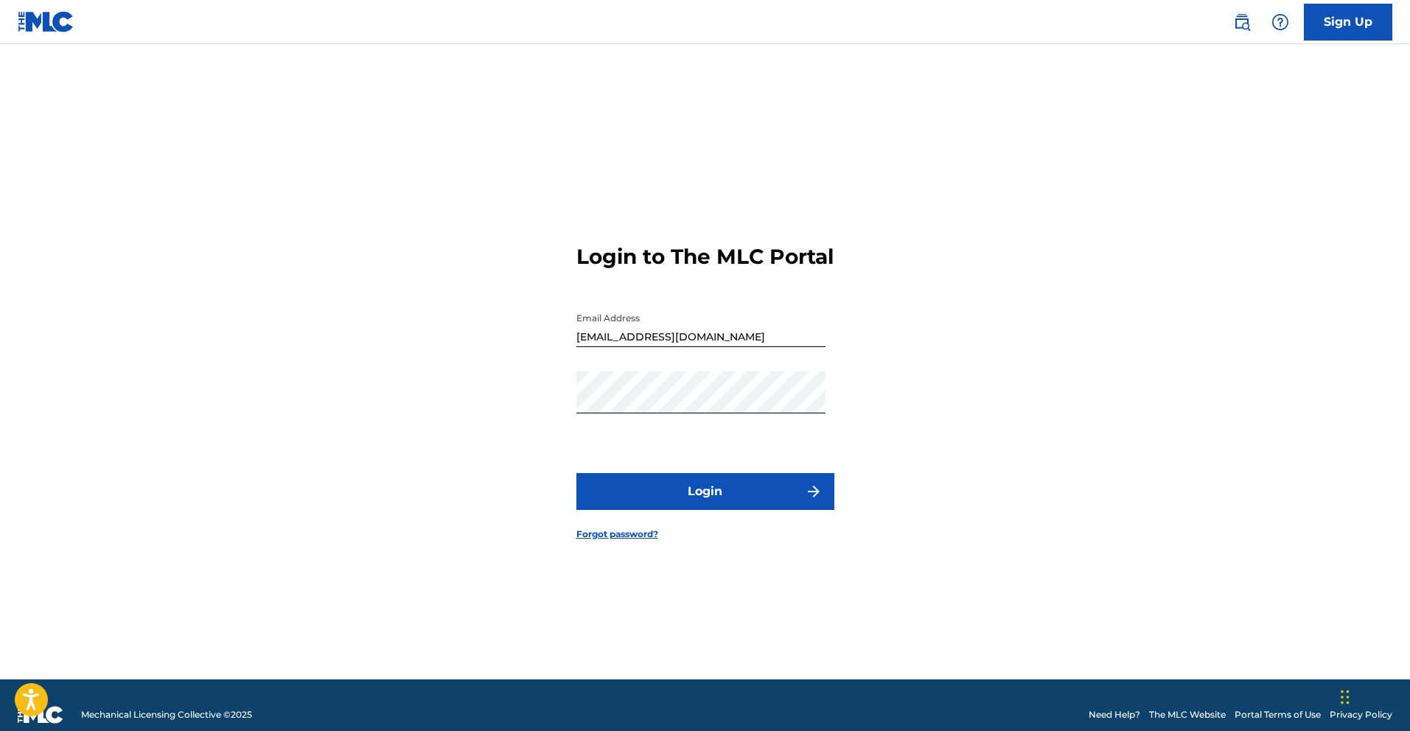
click at [704, 501] on button "Login" at bounding box center [705, 491] width 258 height 37
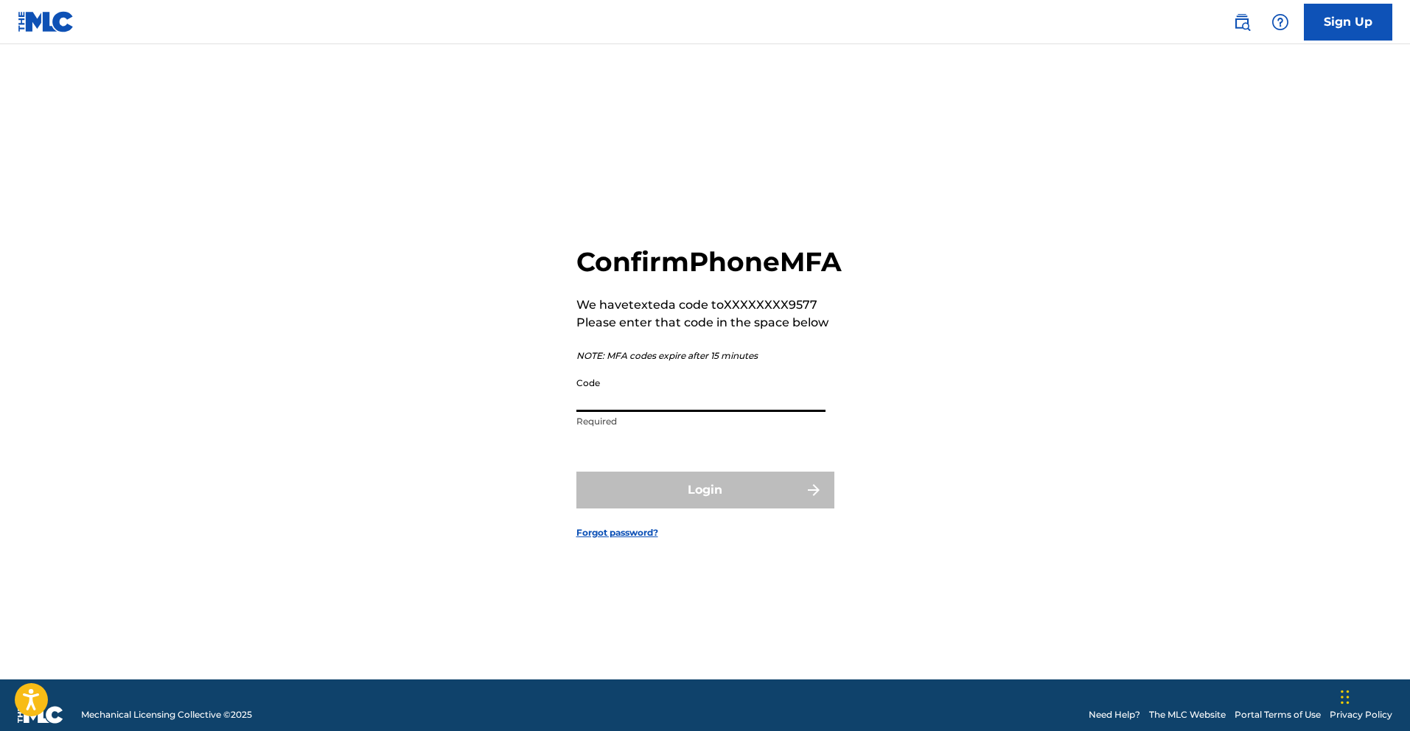
click at [664, 412] on input "Code" at bounding box center [700, 391] width 249 height 42
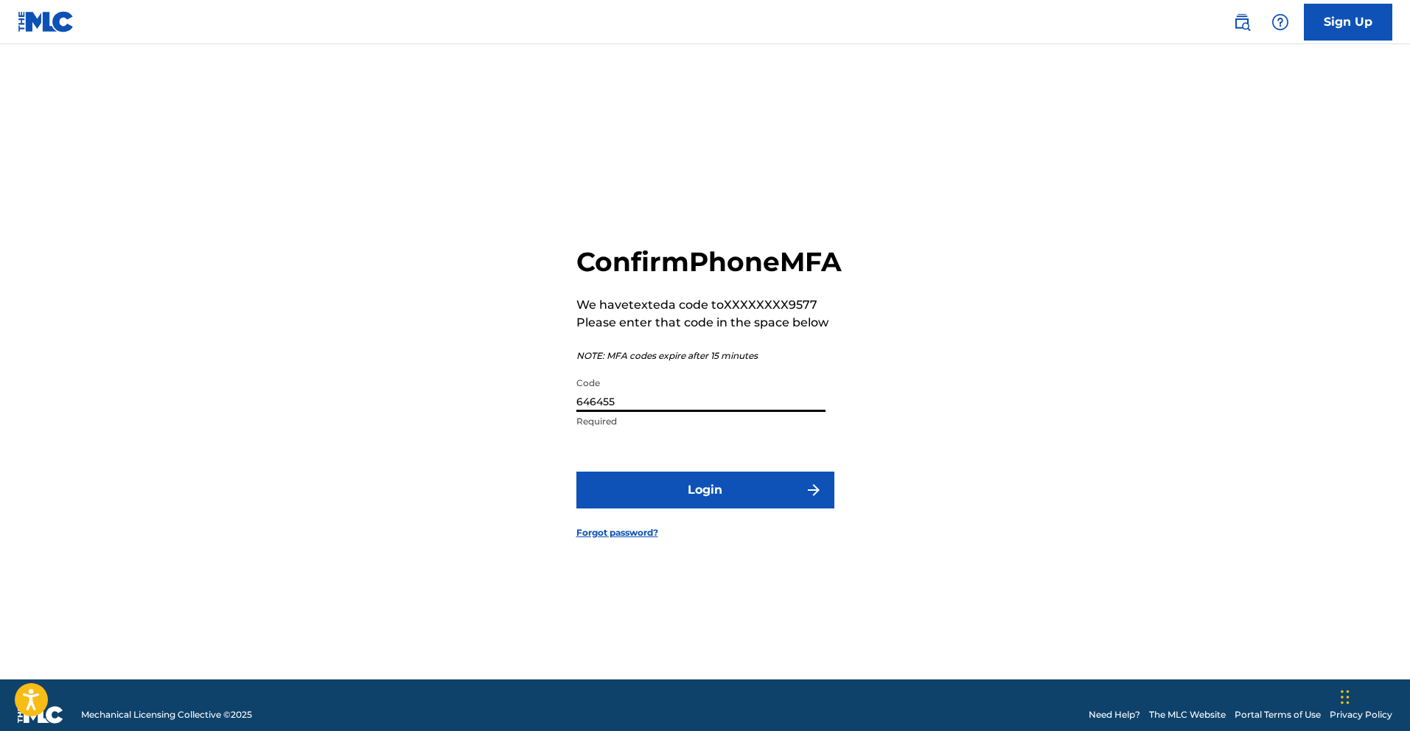
type input "646455"
click at [740, 508] on button "Login" at bounding box center [705, 490] width 258 height 37
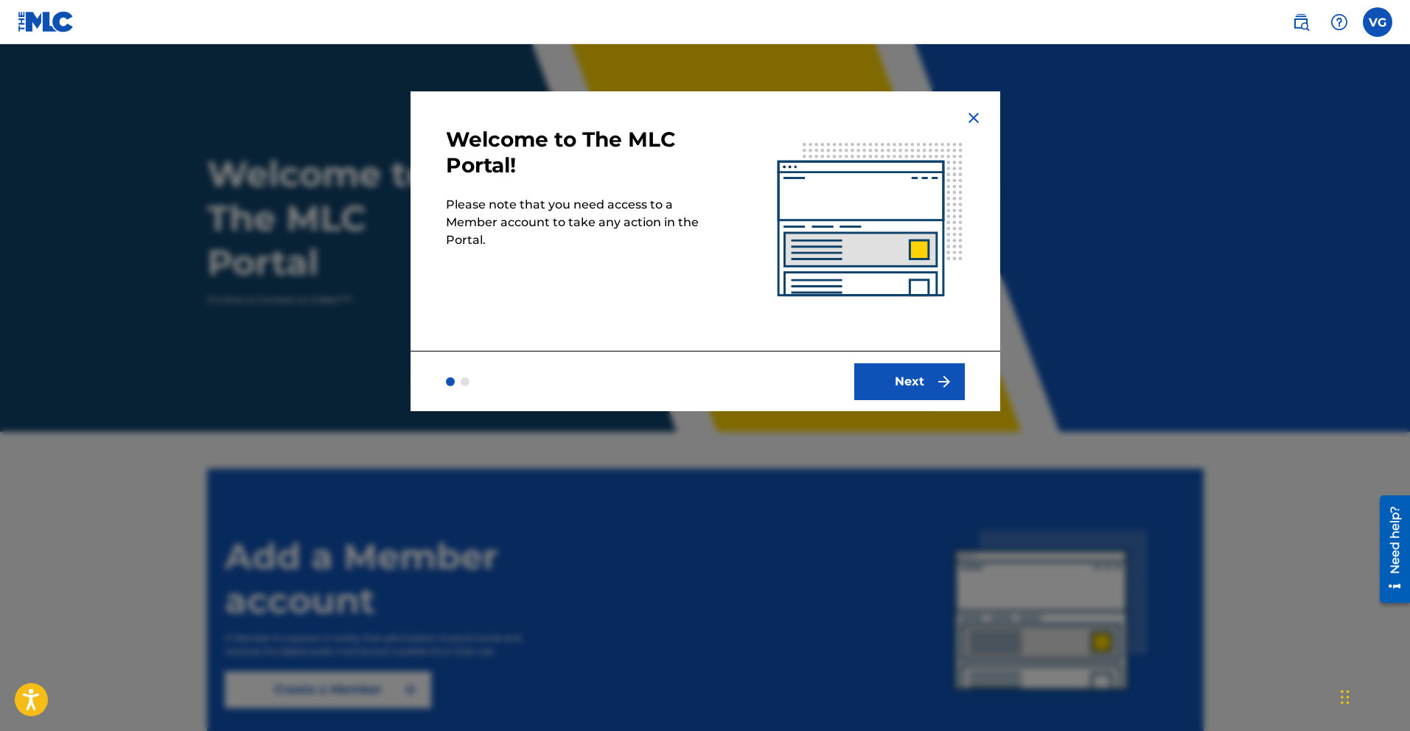
click at [891, 376] on button "Next" at bounding box center [909, 381] width 111 height 37
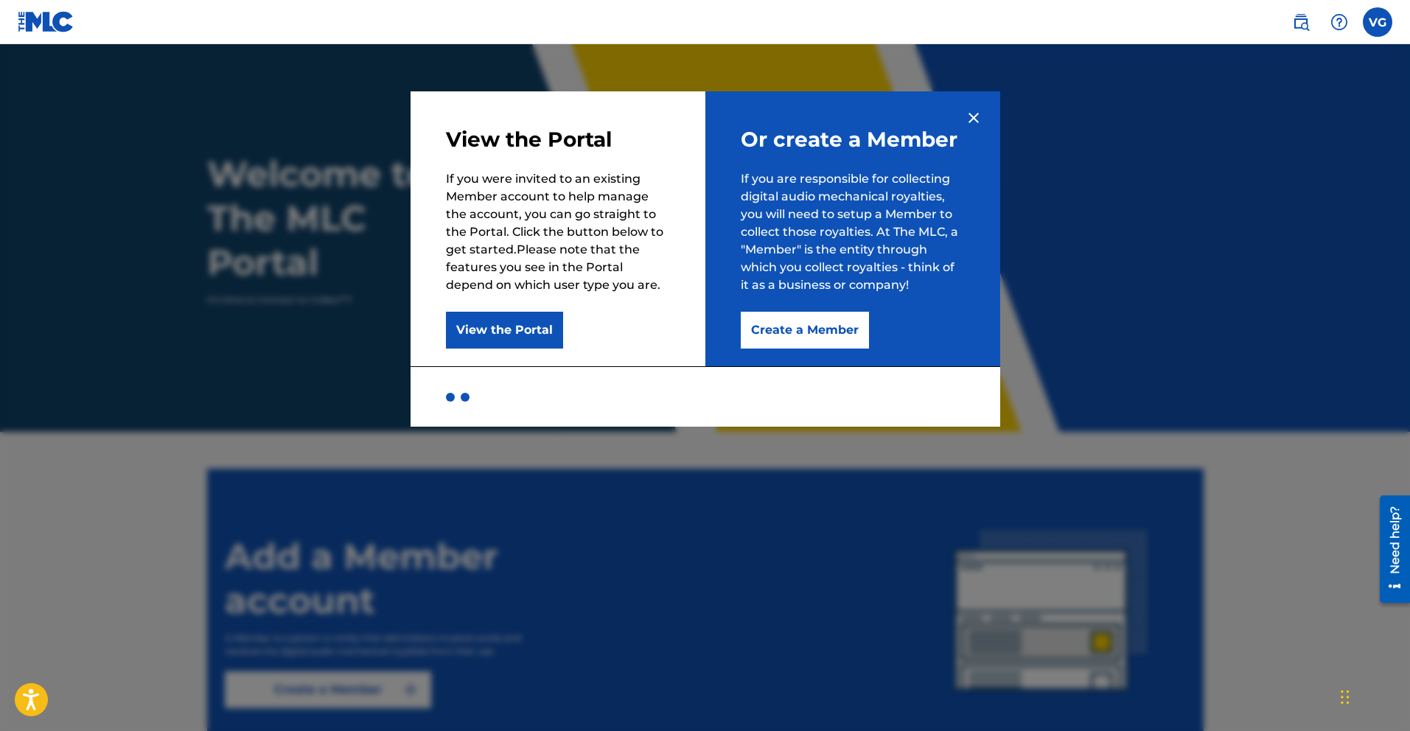
click at [795, 334] on button "Create a Member" at bounding box center [805, 330] width 128 height 37
